Goal: Task Accomplishment & Management: Manage account settings

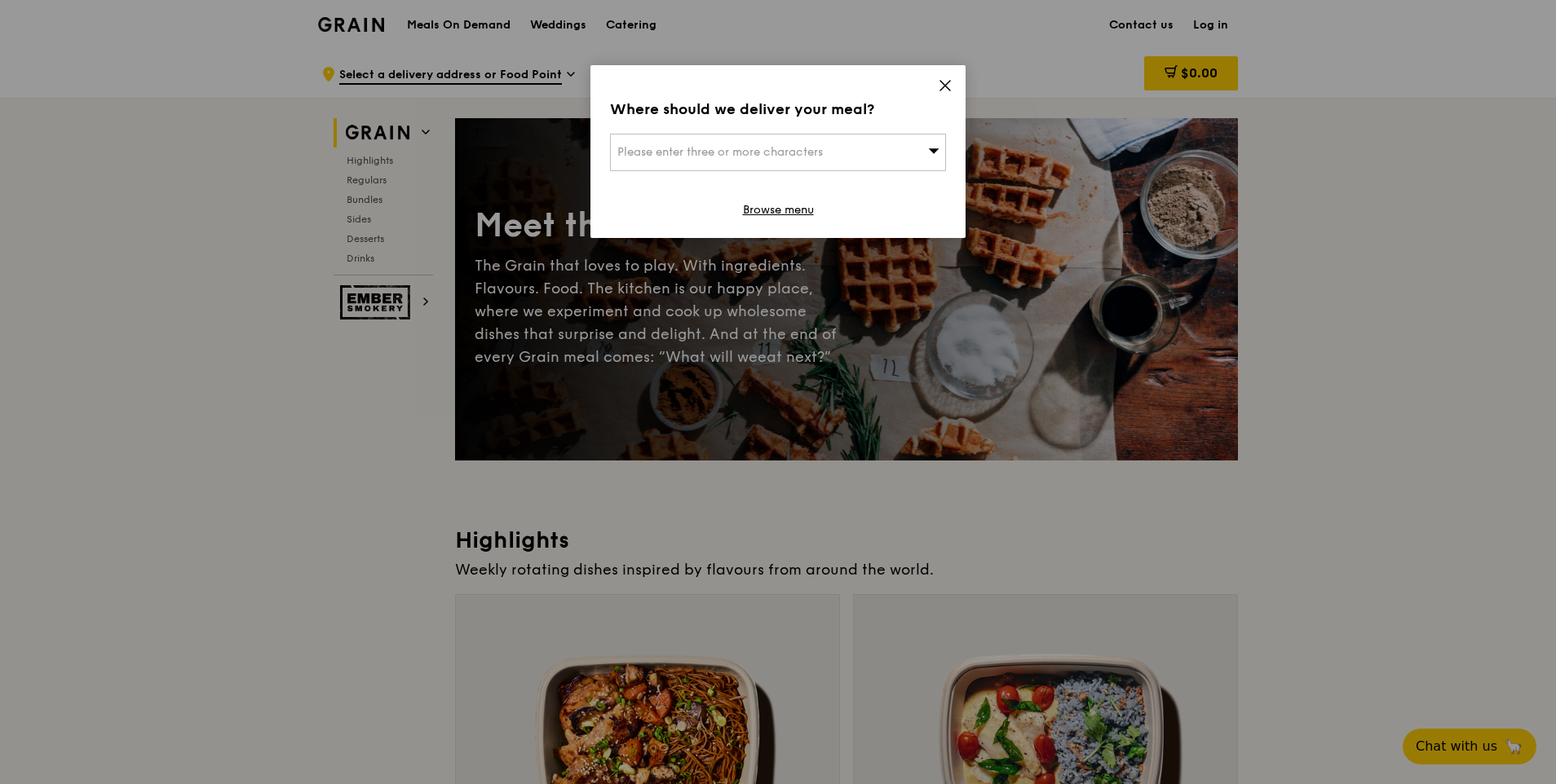
drag, startPoint x: 948, startPoint y: 87, endPoint x: 950, endPoint y: 68, distance: 19.1
click at [948, 84] on icon at bounding box center [945, 85] width 15 height 15
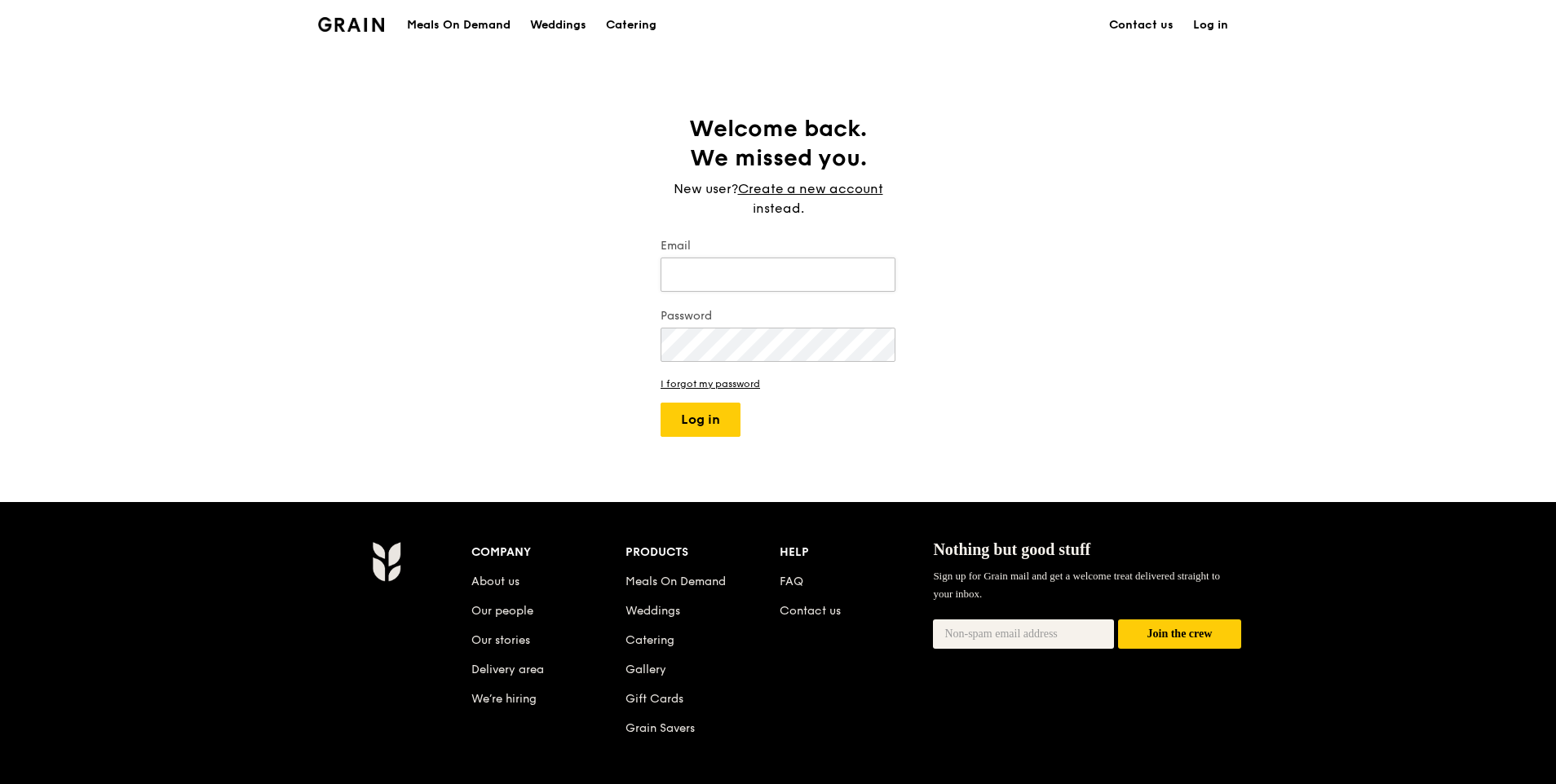
click at [749, 281] on input "Email" at bounding box center [778, 275] width 235 height 34
type input "zoe.ng@asm.com"
click at [660, 403] on button "Log in" at bounding box center [700, 420] width 80 height 34
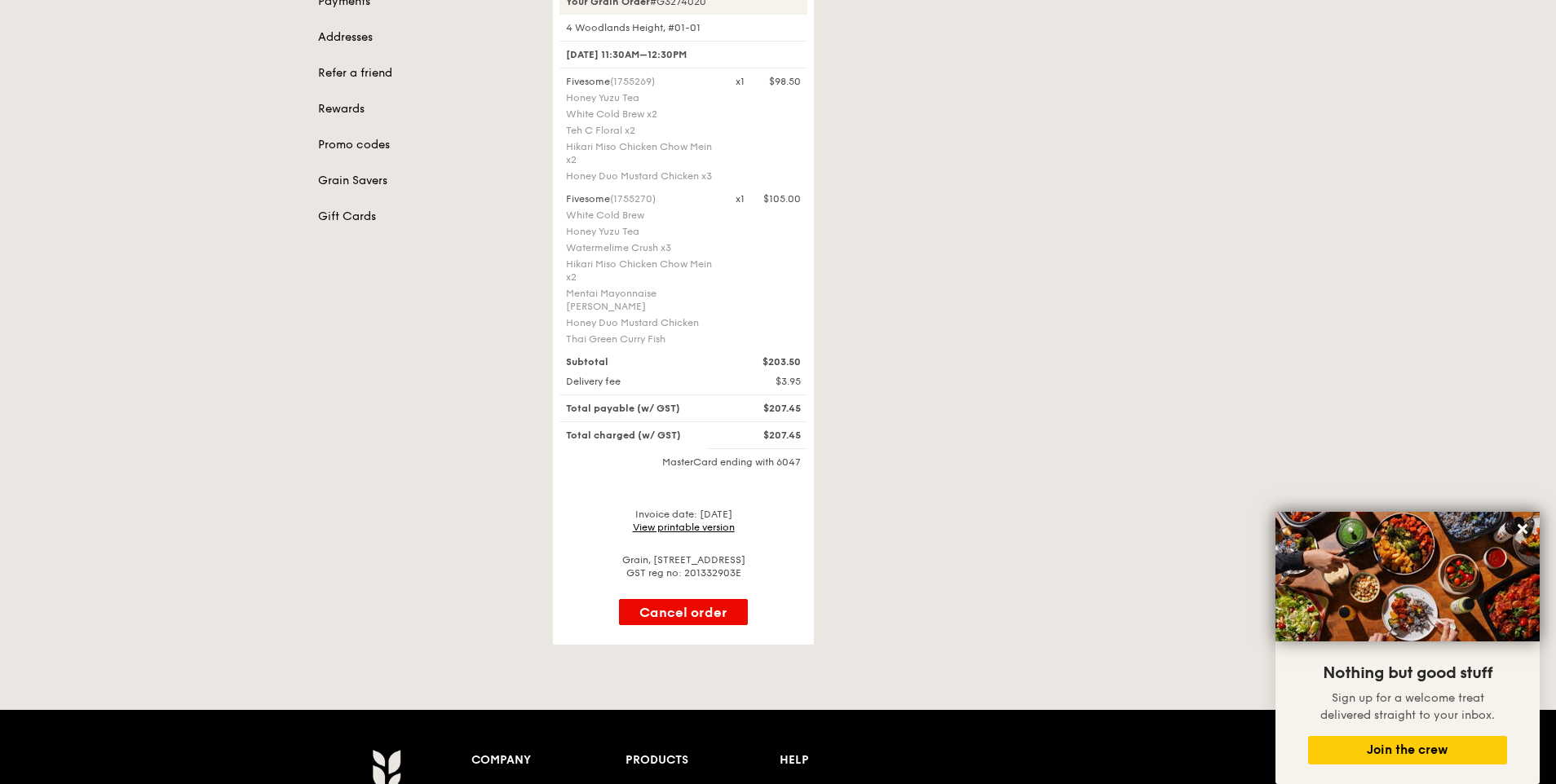
scroll to position [245, 0]
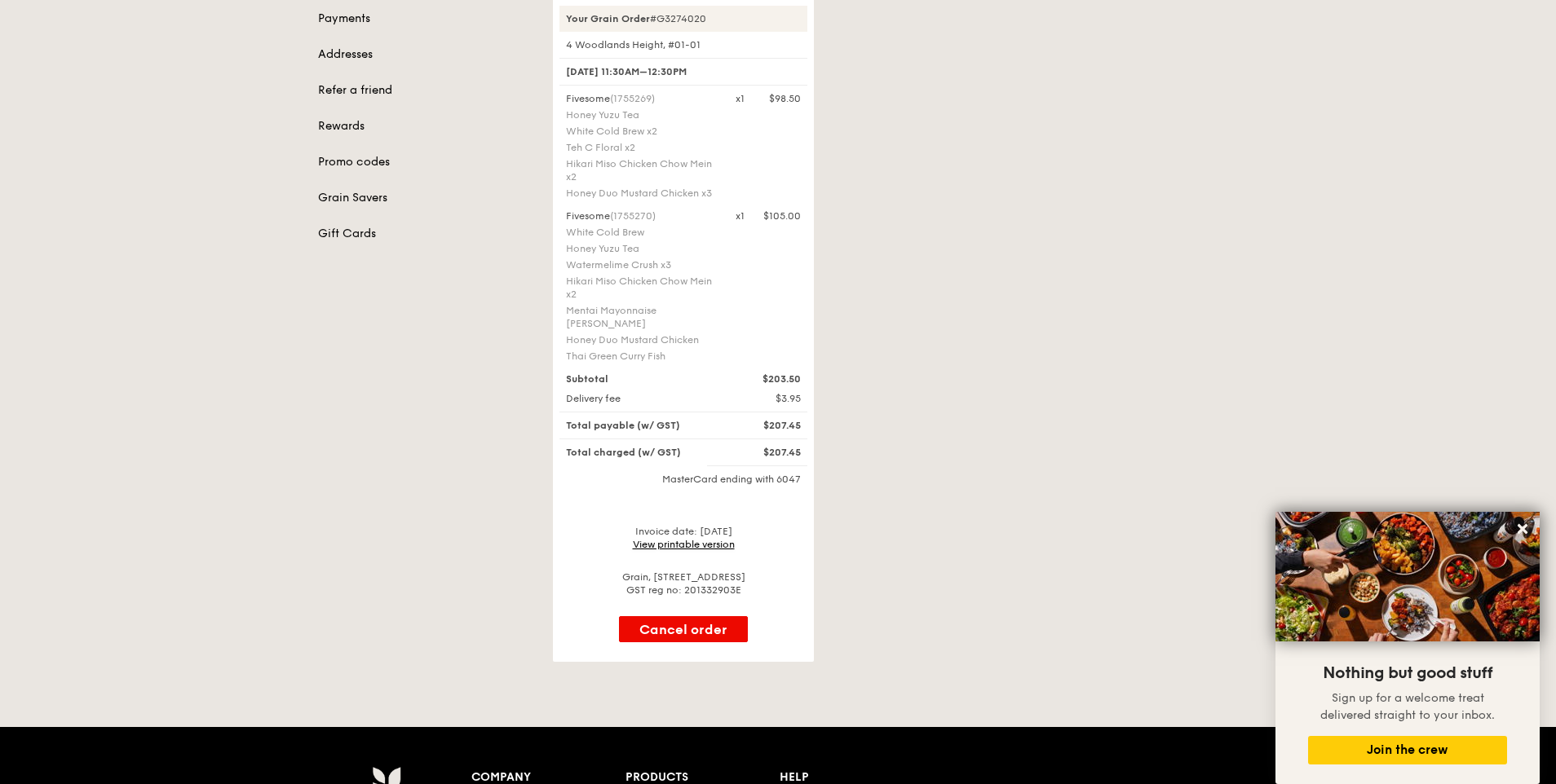
click at [676, 547] on link "View printable version" at bounding box center [684, 544] width 102 height 12
